Goal: Task Accomplishment & Management: Use online tool/utility

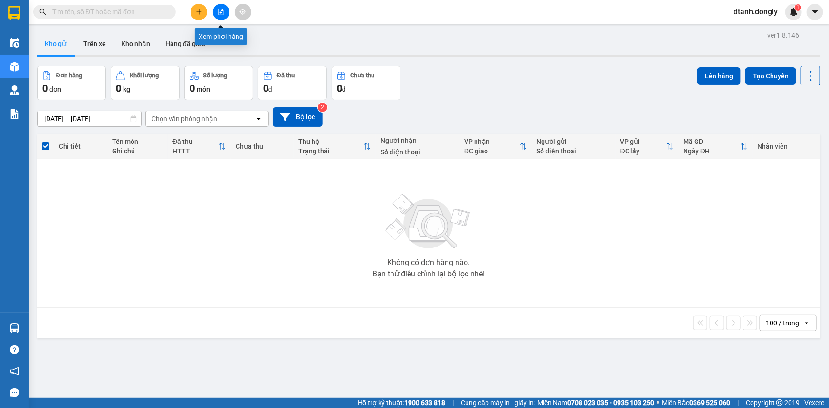
click at [220, 12] on icon "file-add" at bounding box center [220, 12] width 5 height 7
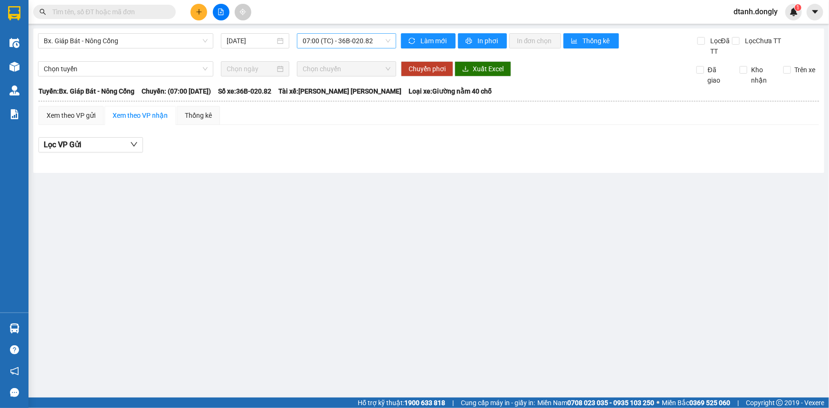
click at [387, 40] on span "07:00 (TC) - 36B-020.82" at bounding box center [346, 41] width 88 height 14
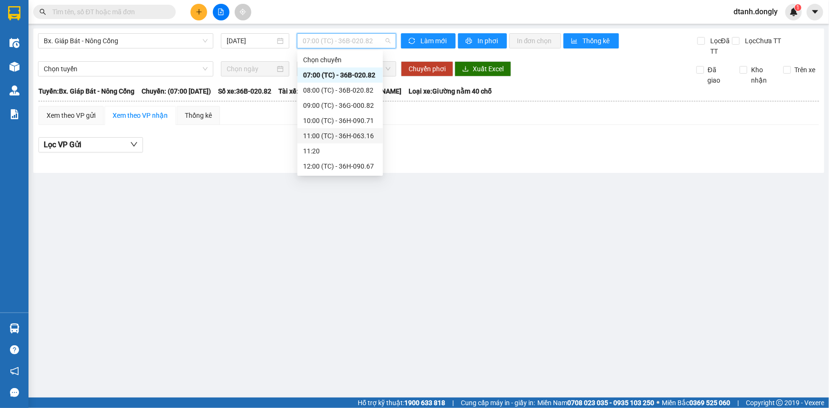
scroll to position [167, 0]
click at [339, 120] on div "17:30 (TC) - 36B-020.82" at bounding box center [340, 121] width 74 height 10
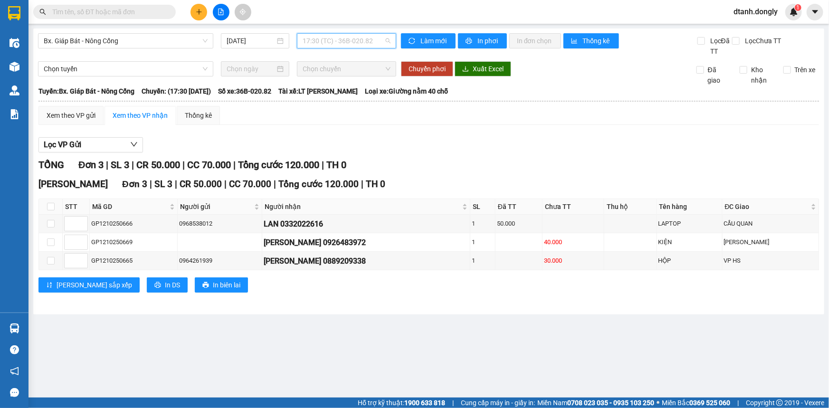
drag, startPoint x: 387, startPoint y: 38, endPoint x: 361, endPoint y: 85, distance: 53.5
click at [387, 38] on span "17:30 (TC) - 36B-020.82" at bounding box center [346, 41] width 88 height 14
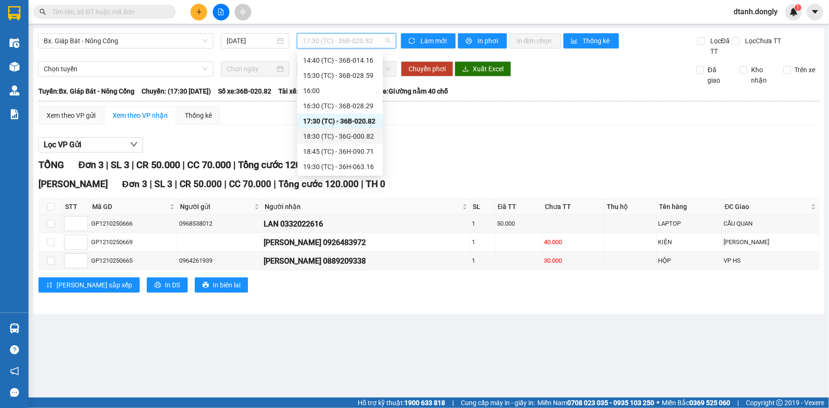
click at [362, 135] on div "18:30 (TC) - 36G-000.82" at bounding box center [340, 136] width 74 height 10
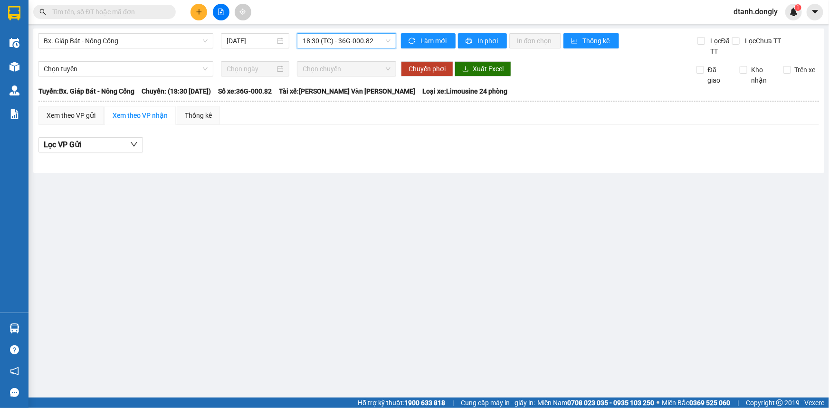
click at [385, 40] on span "18:30 (TC) - 36G-000.82" at bounding box center [346, 41] width 88 height 14
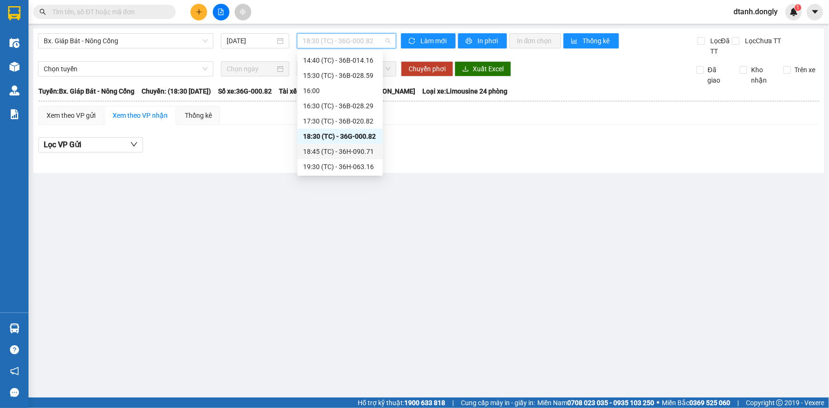
click at [354, 147] on div "18:45 (TC) - 36H-090.71" at bounding box center [340, 151] width 74 height 10
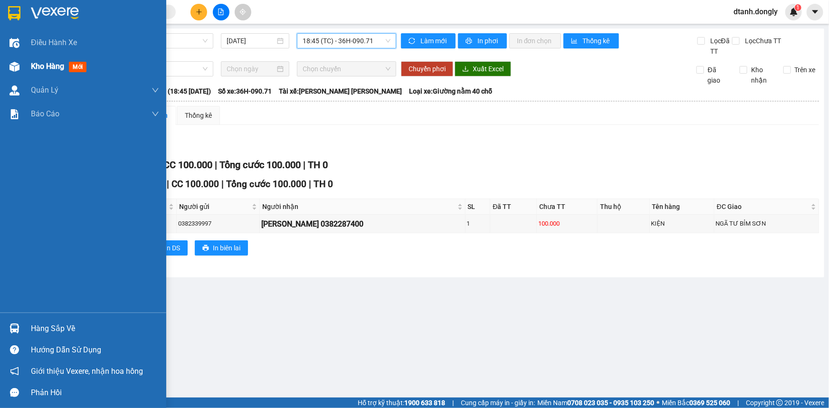
click at [31, 63] on span "Kho hàng" at bounding box center [47, 66] width 33 height 9
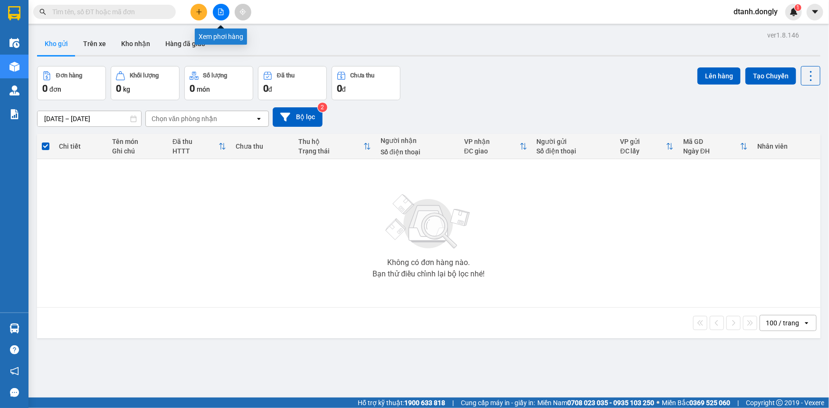
click at [218, 10] on icon "file-add" at bounding box center [220, 12] width 7 height 7
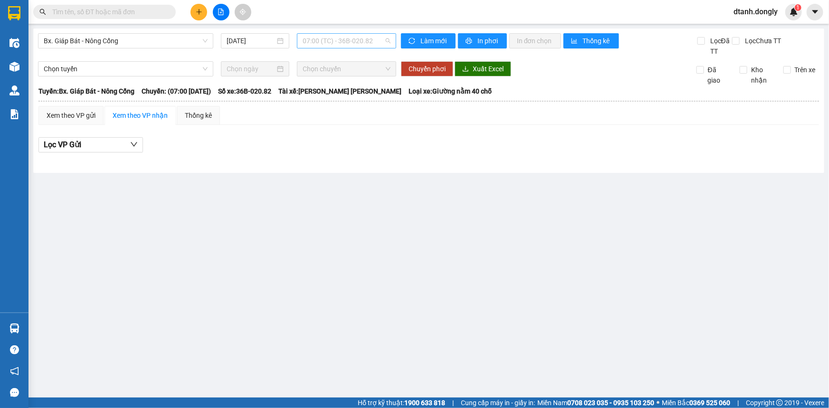
click at [383, 38] on span "07:00 (TC) - 36B-020.82" at bounding box center [346, 41] width 88 height 14
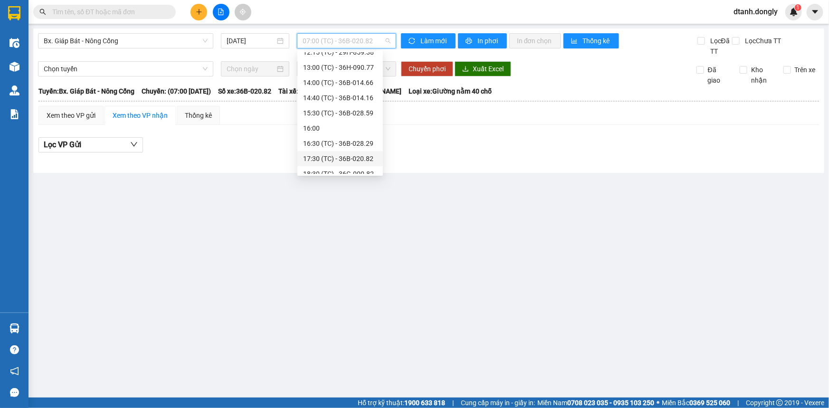
scroll to position [167, 0]
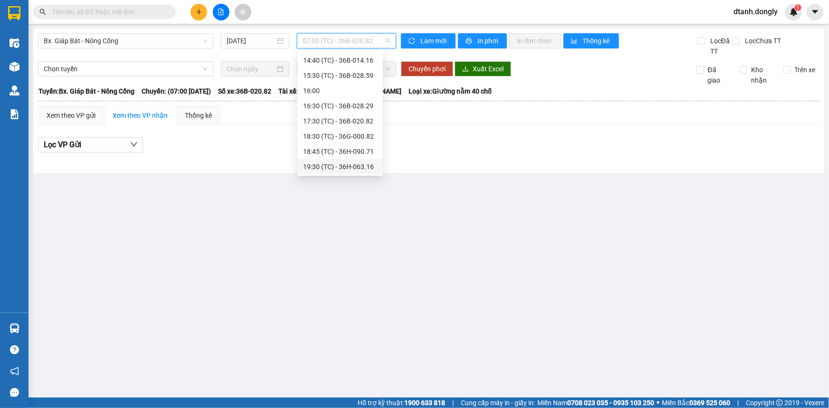
click at [344, 166] on div "19:30 (TC) - 36H-063.16" at bounding box center [340, 166] width 74 height 10
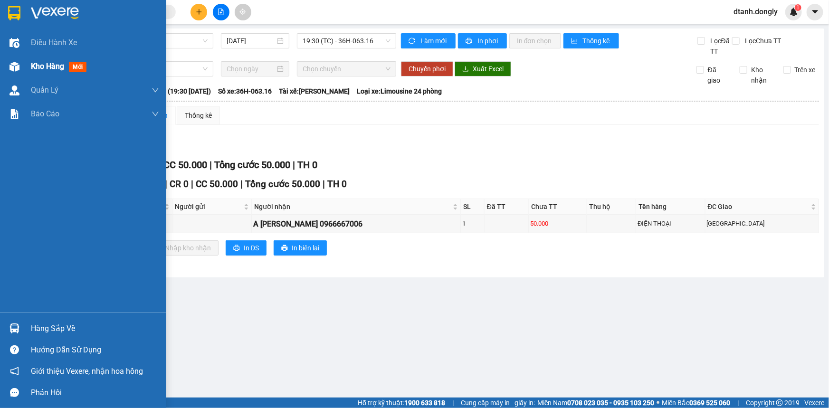
click at [39, 62] on span "Kho hàng" at bounding box center [47, 66] width 33 height 9
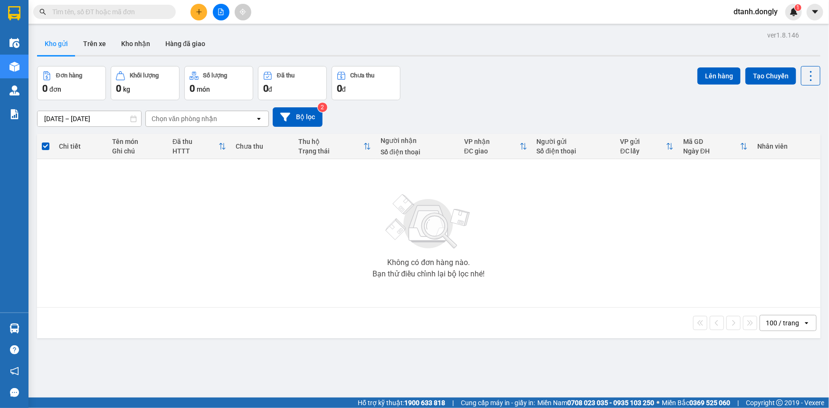
click at [117, 9] on input "text" at bounding box center [108, 12] width 112 height 10
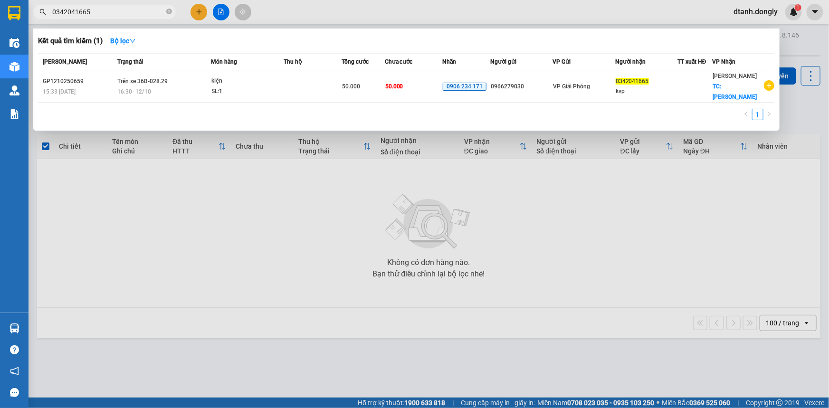
type input "0342041665"
click at [582, 223] on div at bounding box center [414, 204] width 829 height 408
